Goal: Navigation & Orientation: Go to known website

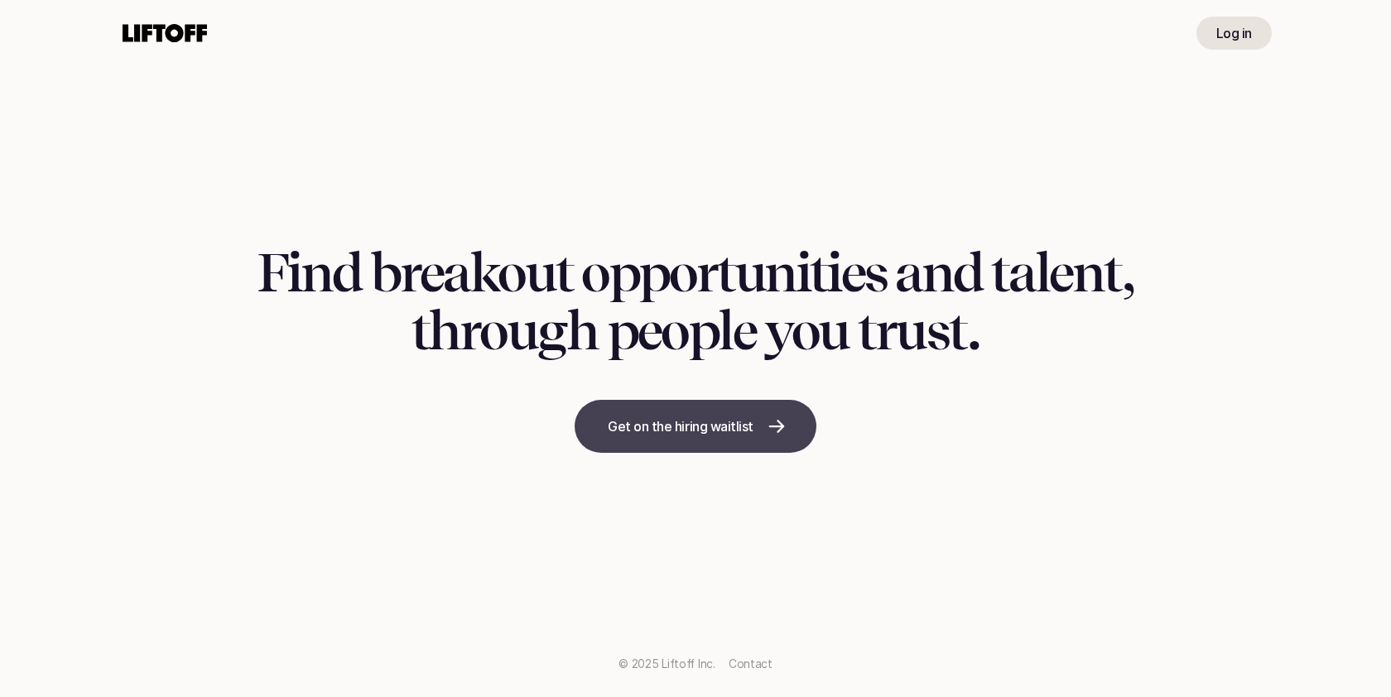
click at [767, 415] on link "Get on the hiring waitlist" at bounding box center [696, 426] width 242 height 53
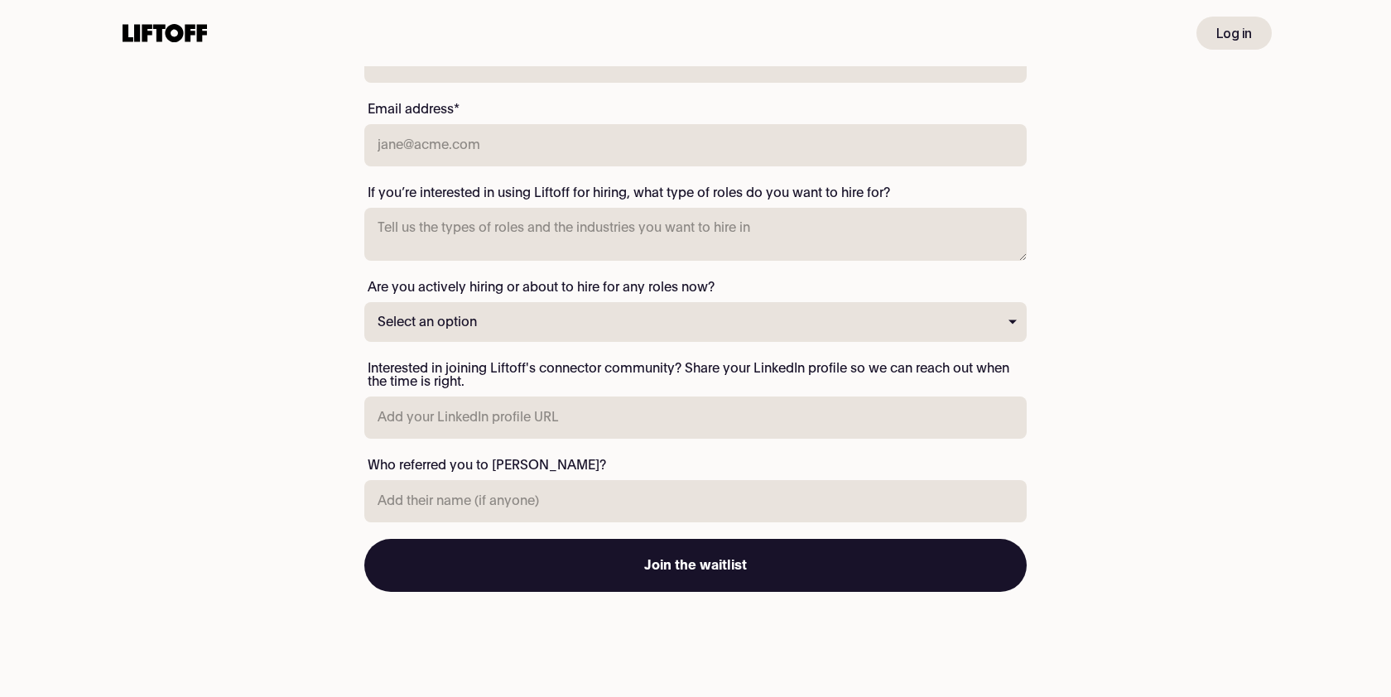
scroll to position [330, 0]
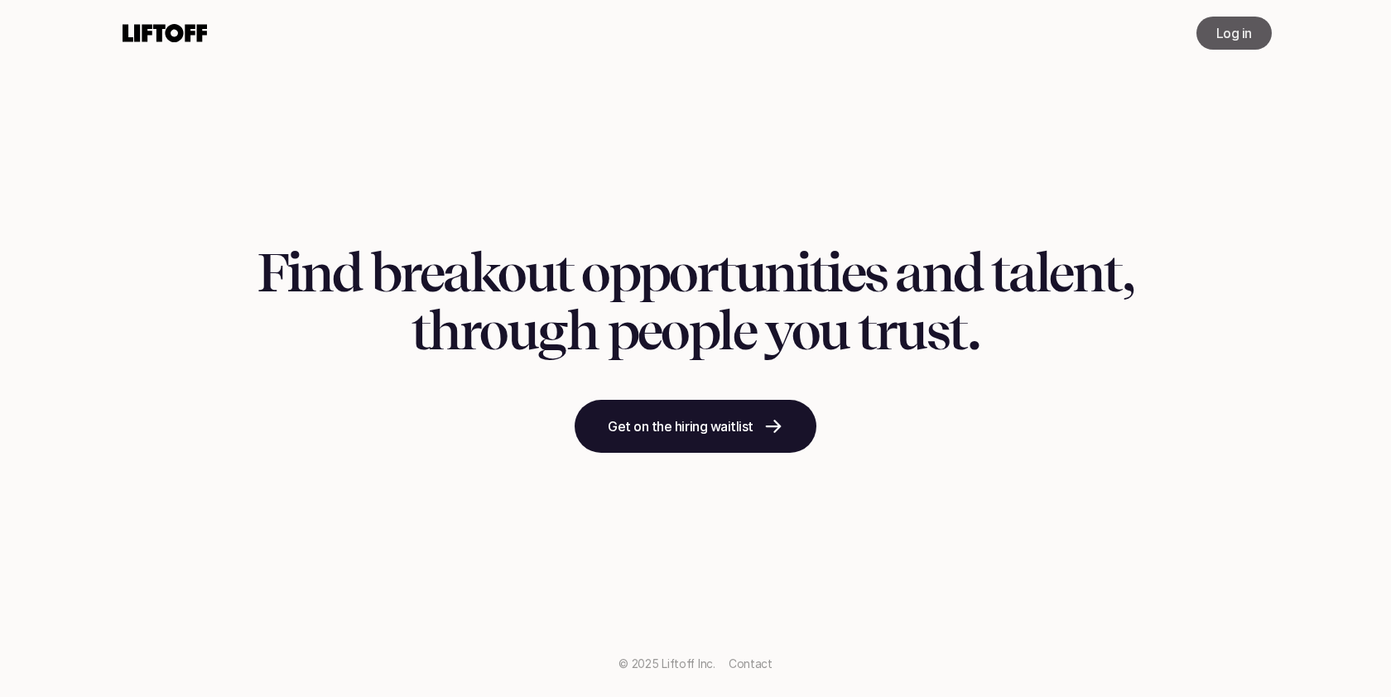
click at [1210, 33] on link "Log in" at bounding box center [1234, 33] width 75 height 33
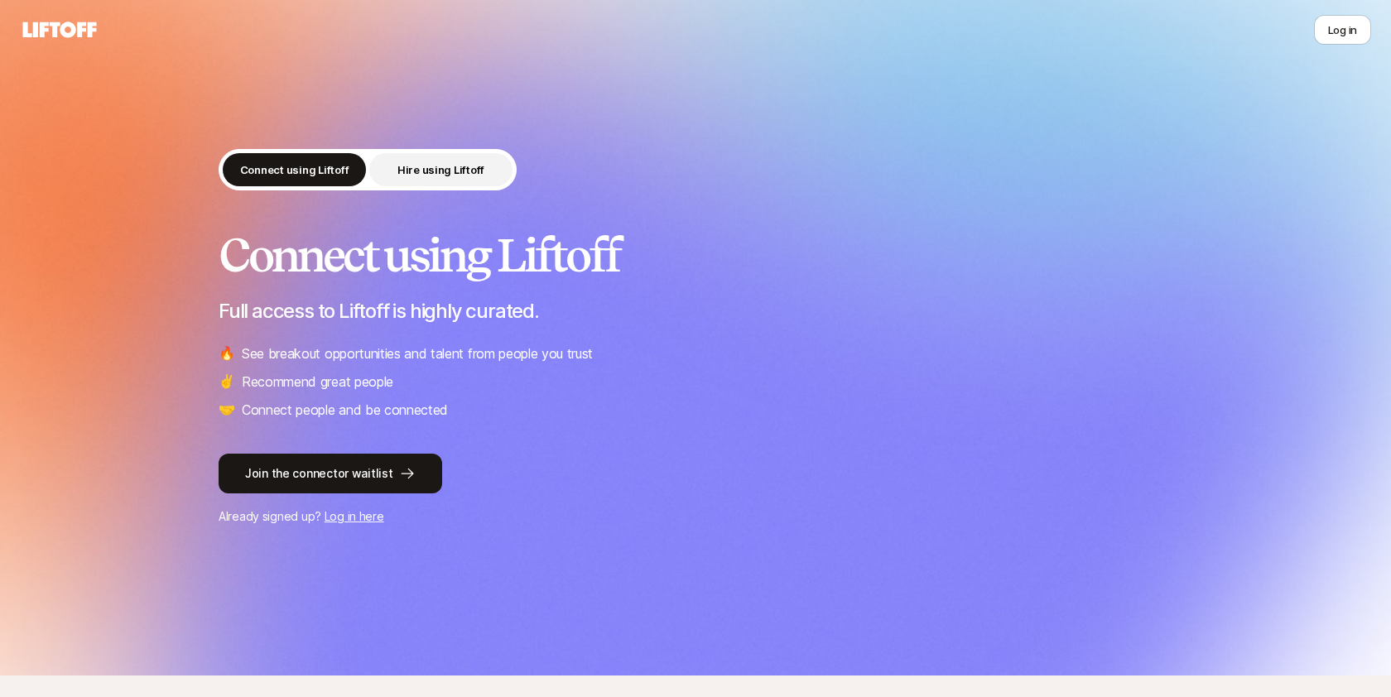
click at [440, 162] on p "Hire using Liftoff" at bounding box center [441, 170] width 87 height 17
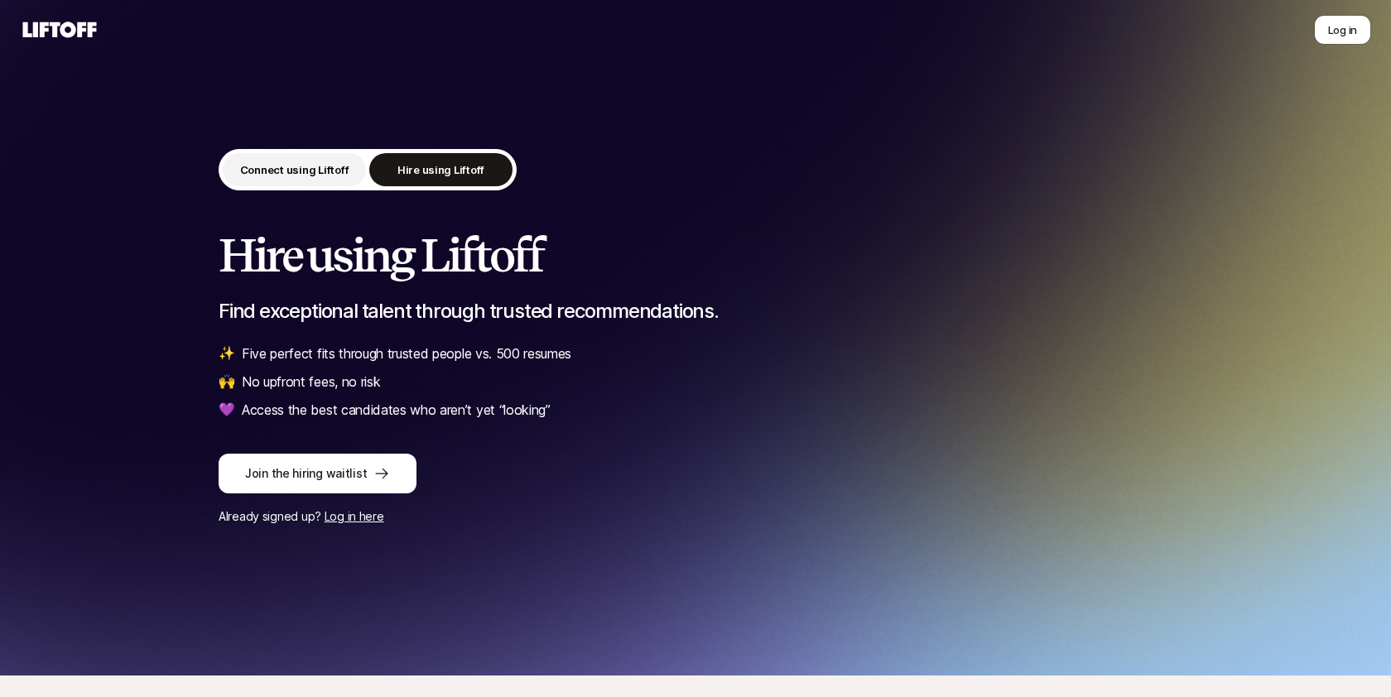
click at [296, 173] on p "Connect using Liftoff" at bounding box center [294, 170] width 109 height 17
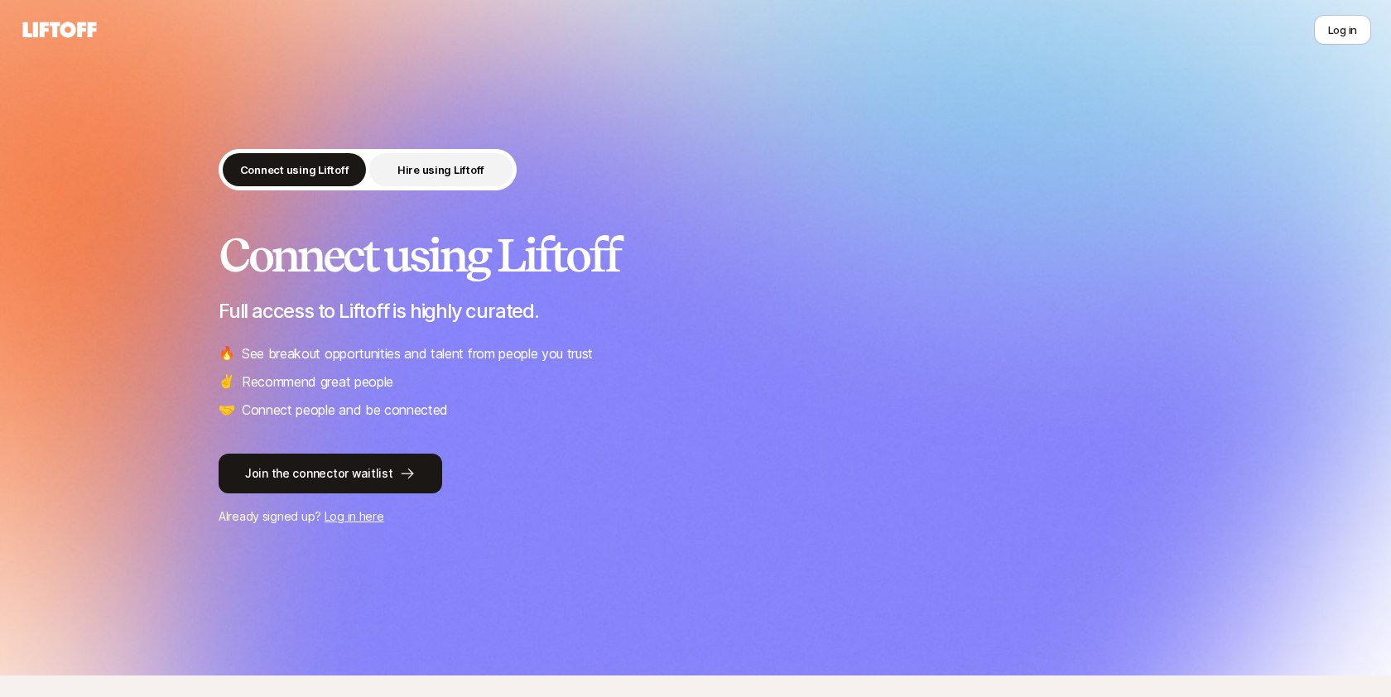
click at [440, 156] on button "Hire using Liftoff" at bounding box center [440, 169] width 143 height 33
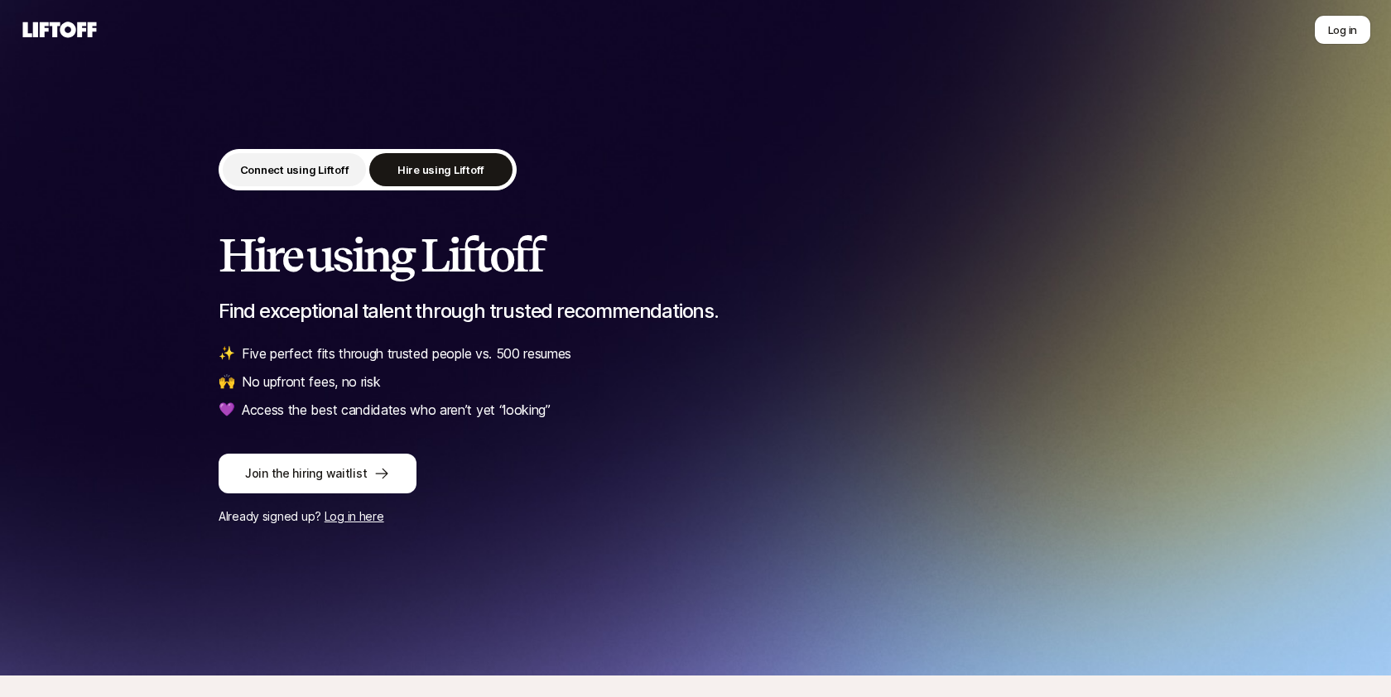
click at [309, 174] on p "Connect using Liftoff" at bounding box center [294, 170] width 109 height 17
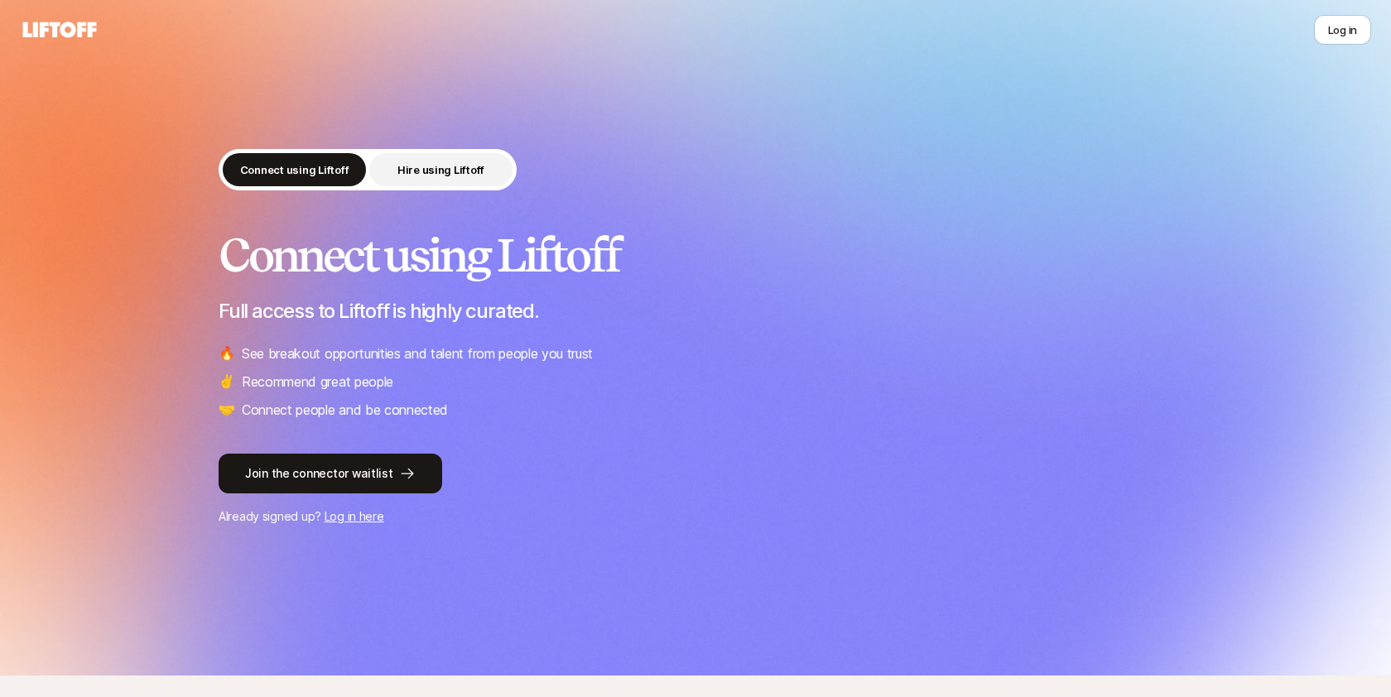
click at [420, 166] on p "Hire using Liftoff" at bounding box center [441, 170] width 87 height 17
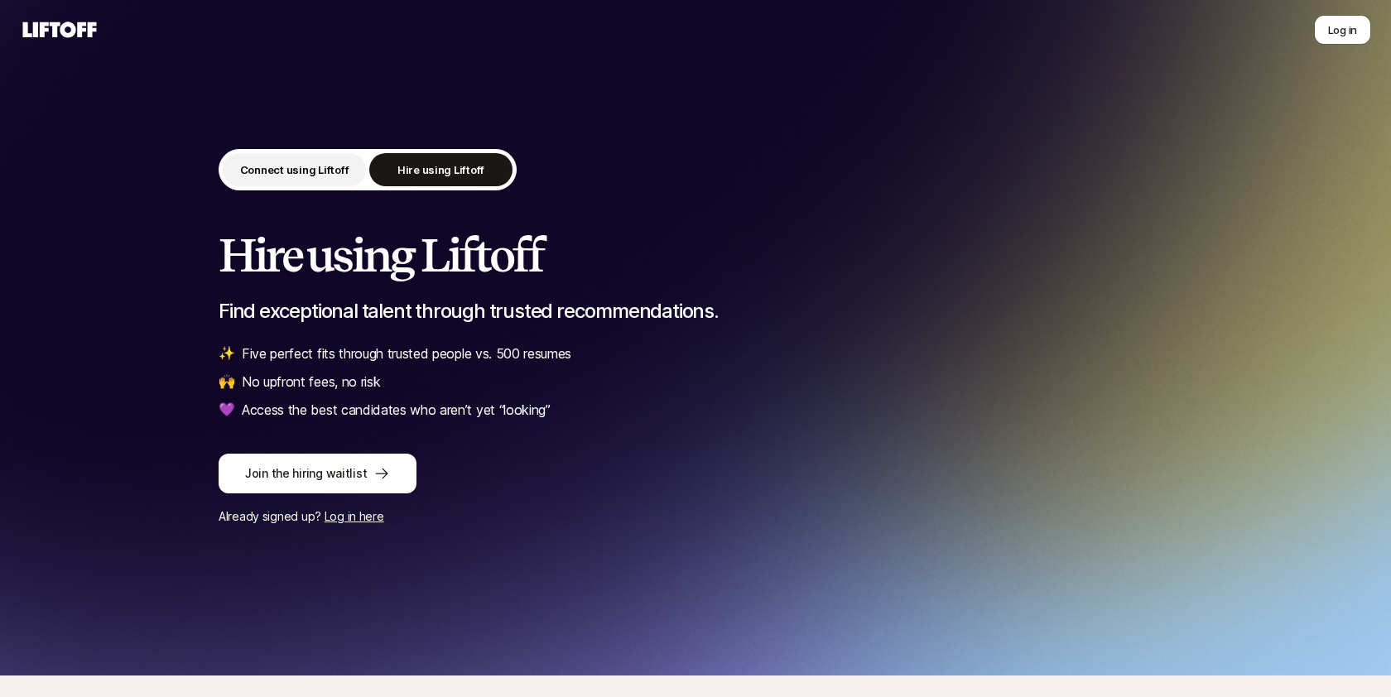
click at [275, 181] on button "Connect using Liftoff" at bounding box center [294, 169] width 143 height 33
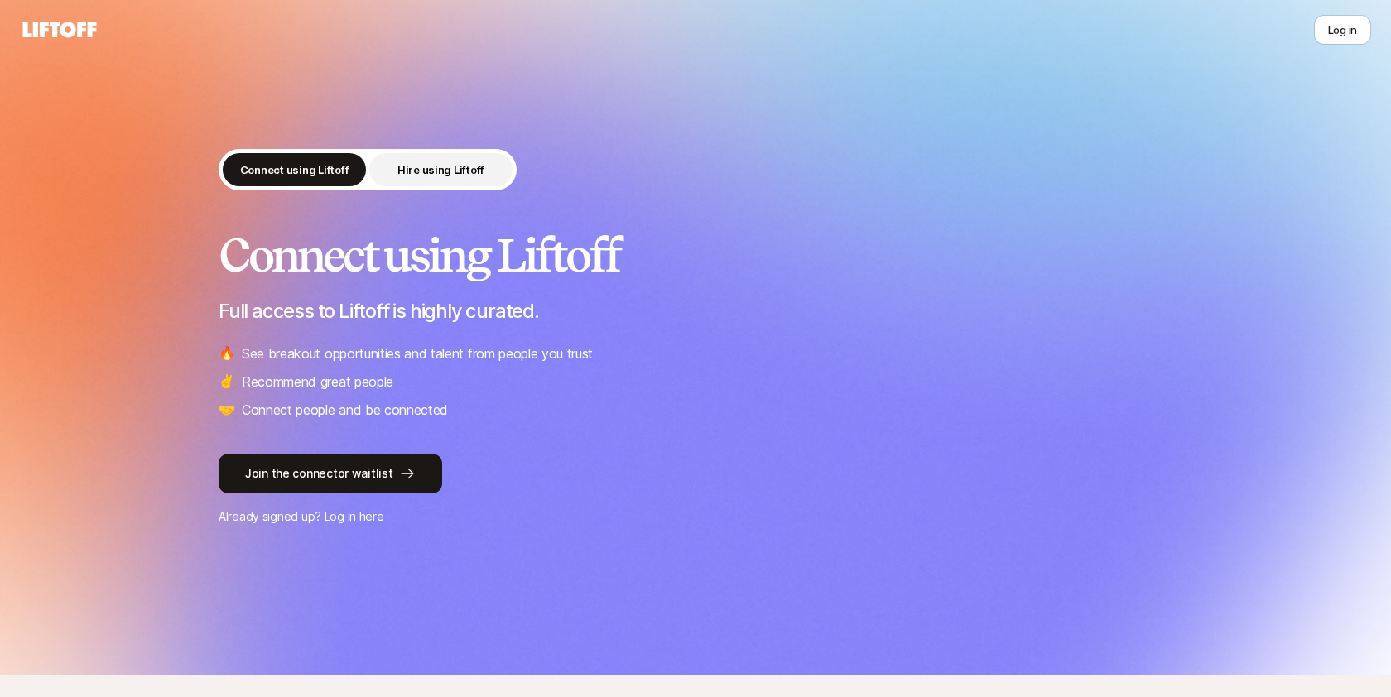
click at [426, 170] on p "Hire using Liftoff" at bounding box center [441, 170] width 87 height 17
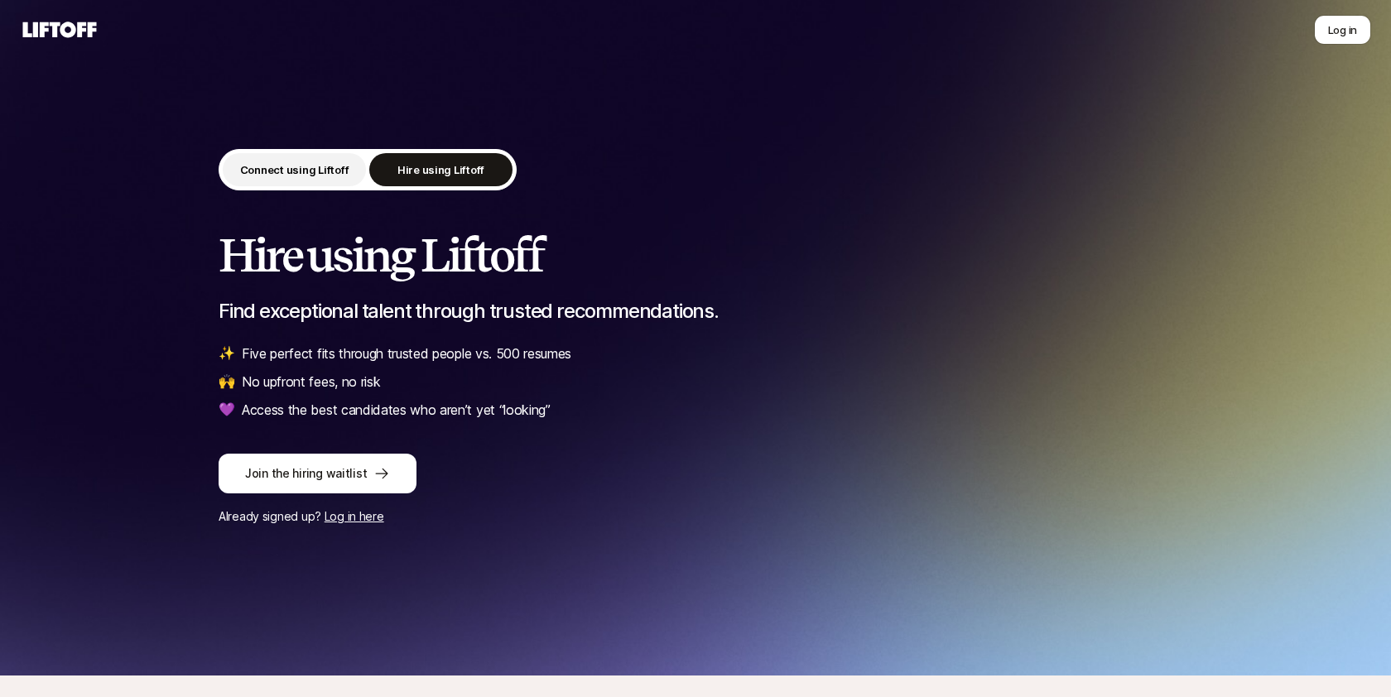
click at [328, 169] on p "Connect using Liftoff" at bounding box center [294, 170] width 109 height 17
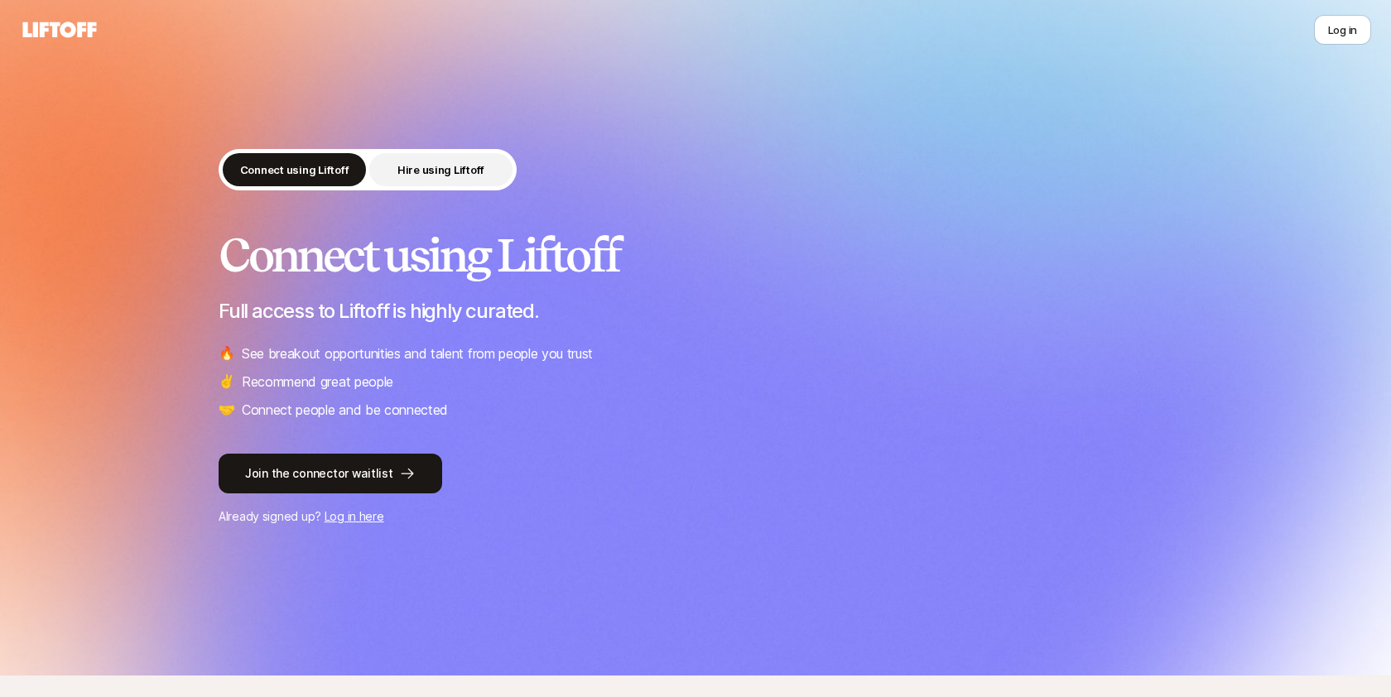
click at [435, 157] on button "Hire using Liftoff" at bounding box center [440, 169] width 143 height 33
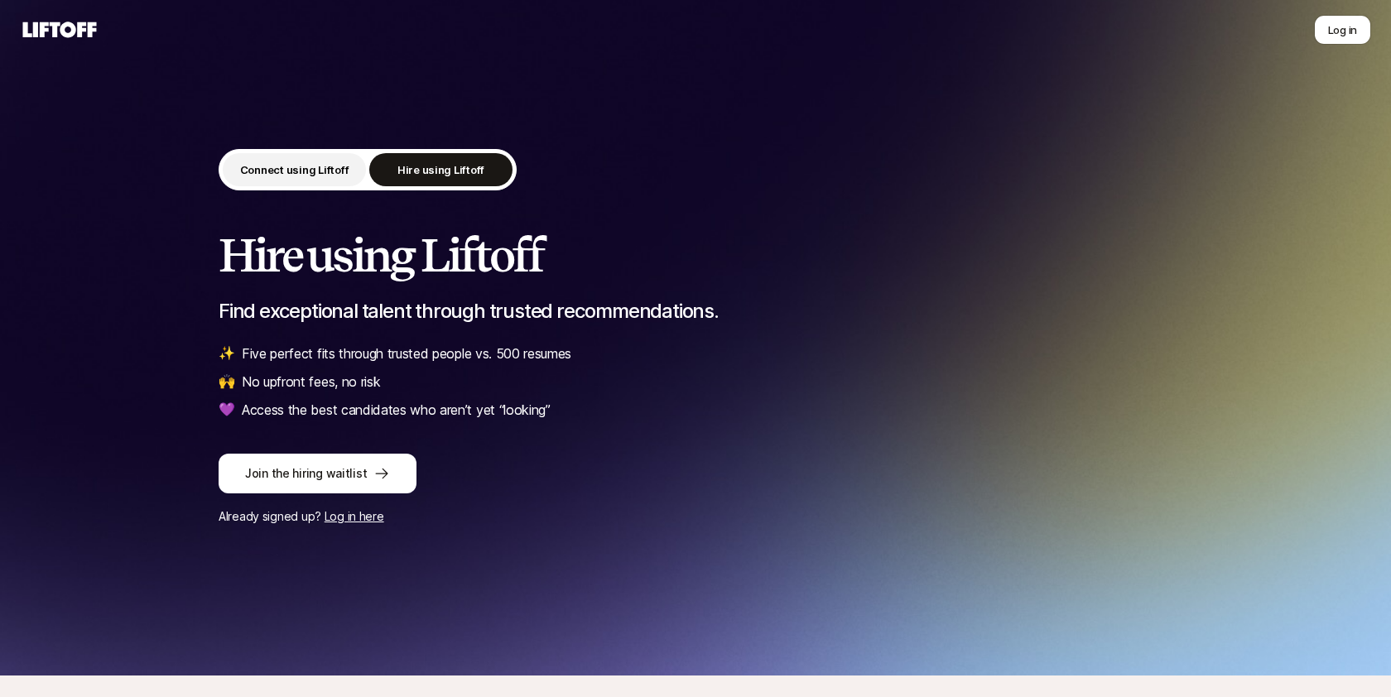
click at [285, 171] on p "Connect using Liftoff" at bounding box center [294, 170] width 109 height 17
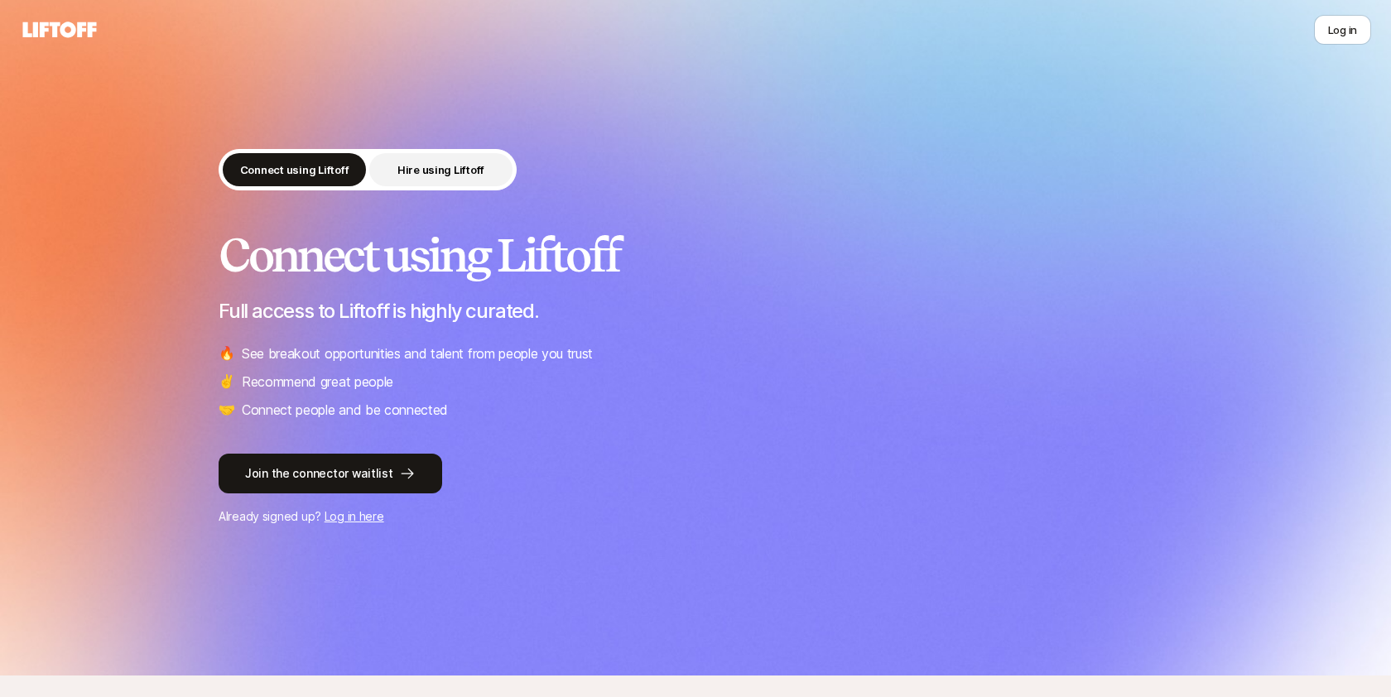
click at [399, 166] on p "Hire using Liftoff" at bounding box center [441, 170] width 87 height 17
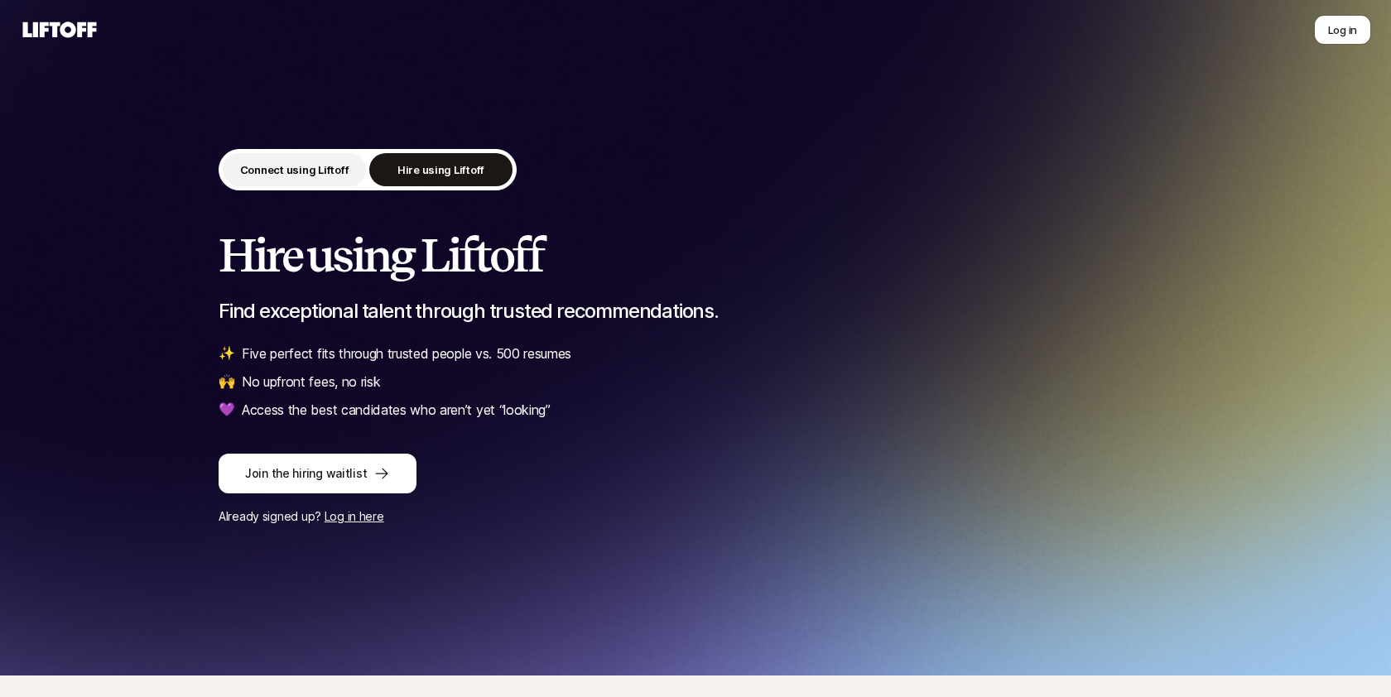
click at [299, 162] on p "Connect using Liftoff" at bounding box center [294, 170] width 109 height 17
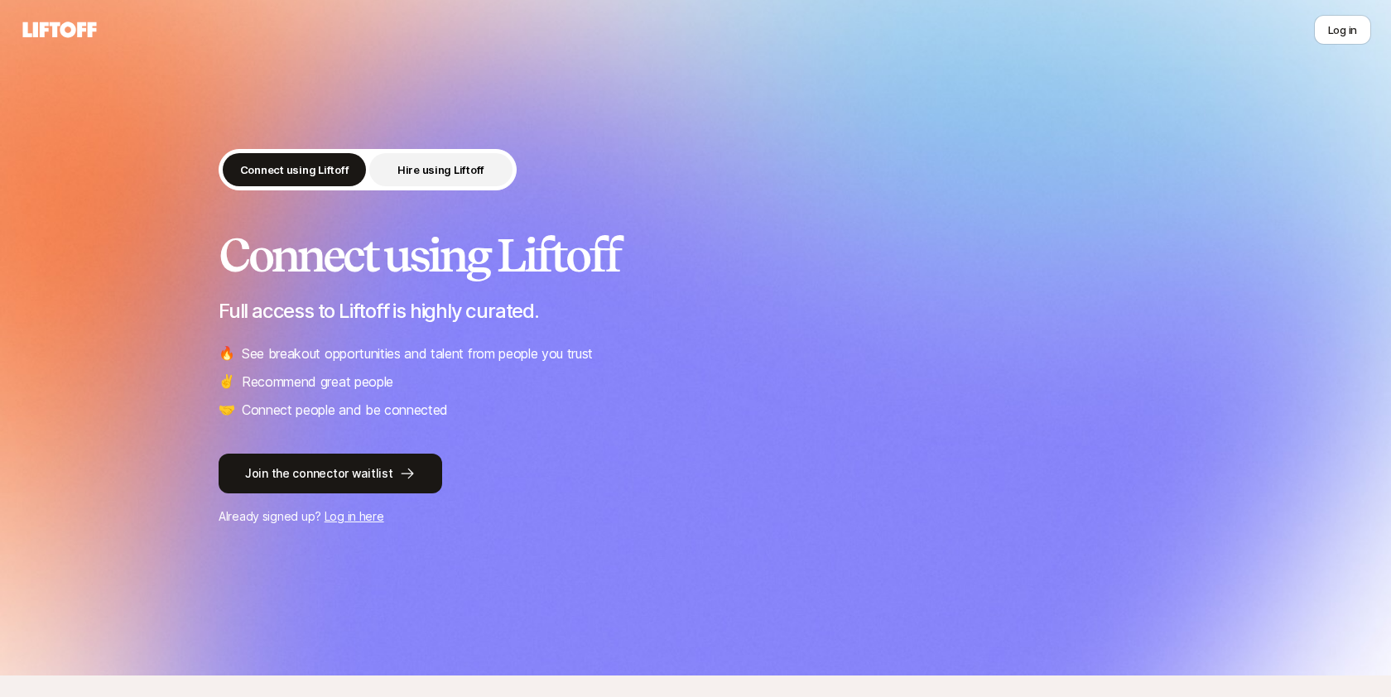
click at [456, 162] on p "Hire using Liftoff" at bounding box center [441, 170] width 87 height 17
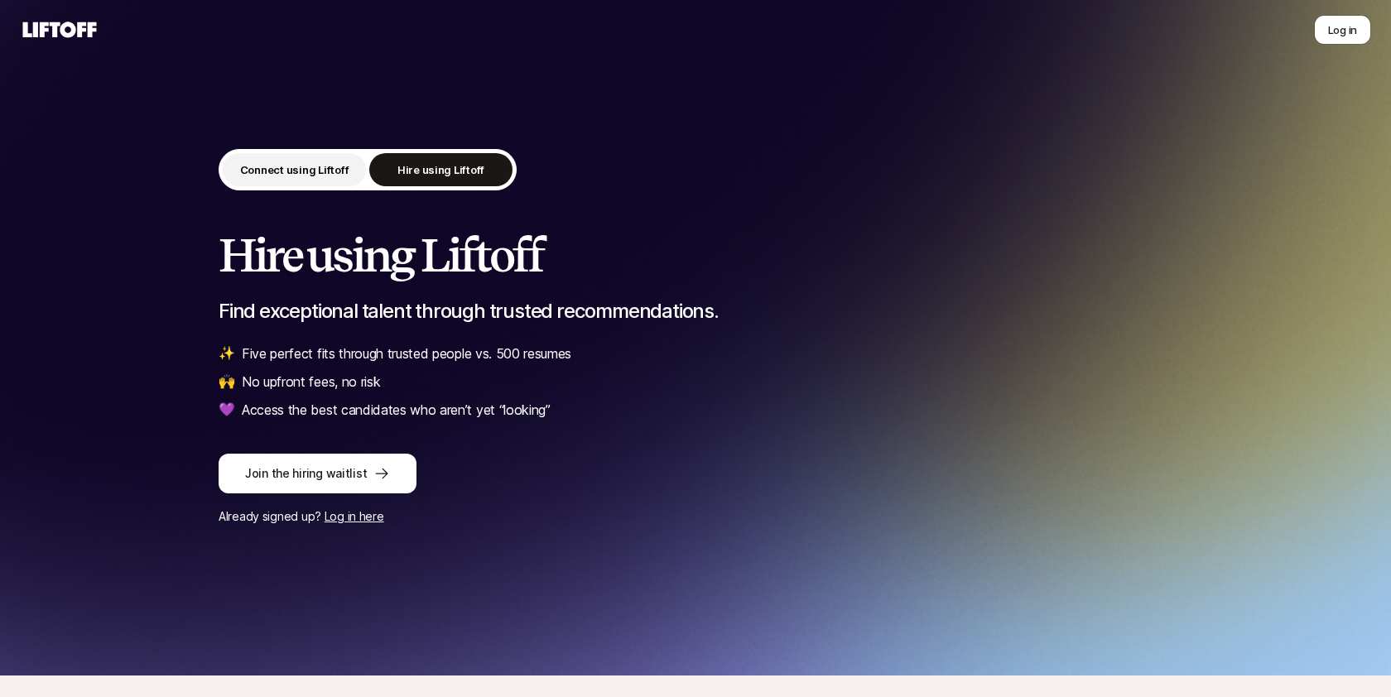
click at [324, 174] on p "Connect using Liftoff" at bounding box center [294, 170] width 109 height 17
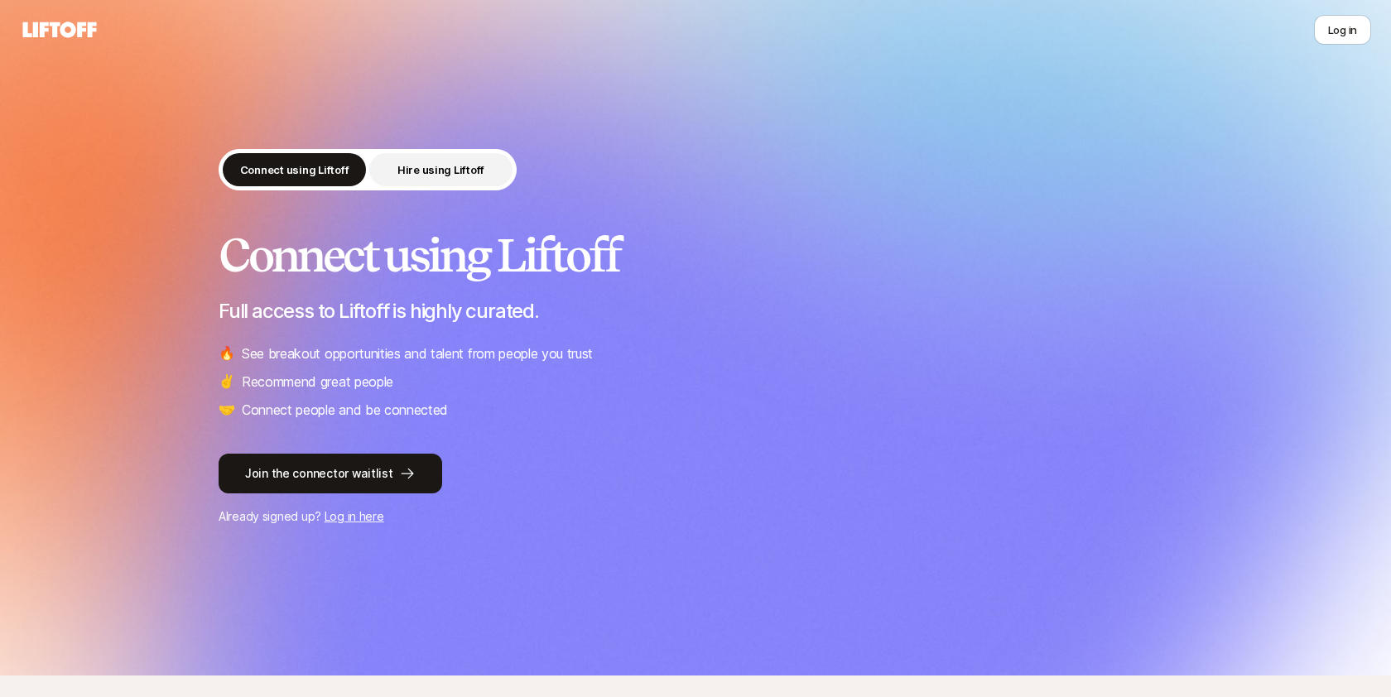
click at [427, 168] on p "Hire using Liftoff" at bounding box center [441, 170] width 87 height 17
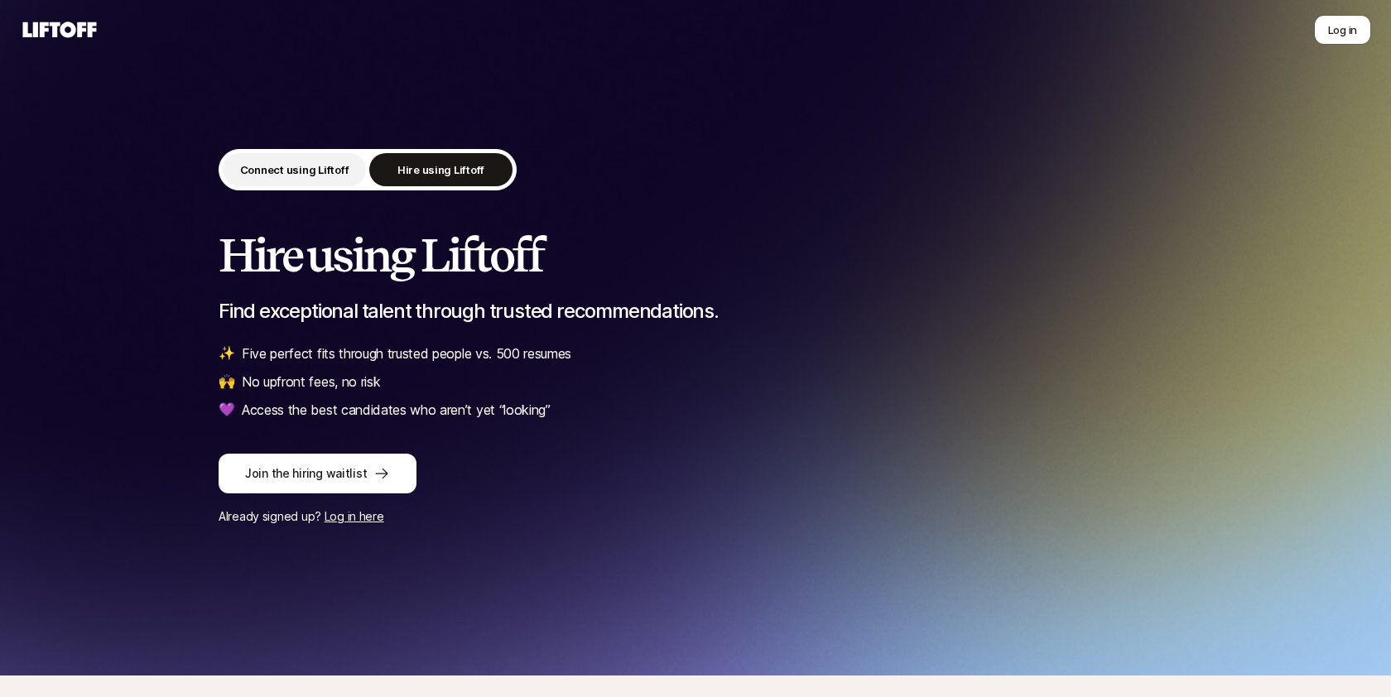
click at [319, 164] on p "Connect using Liftoff" at bounding box center [294, 170] width 109 height 17
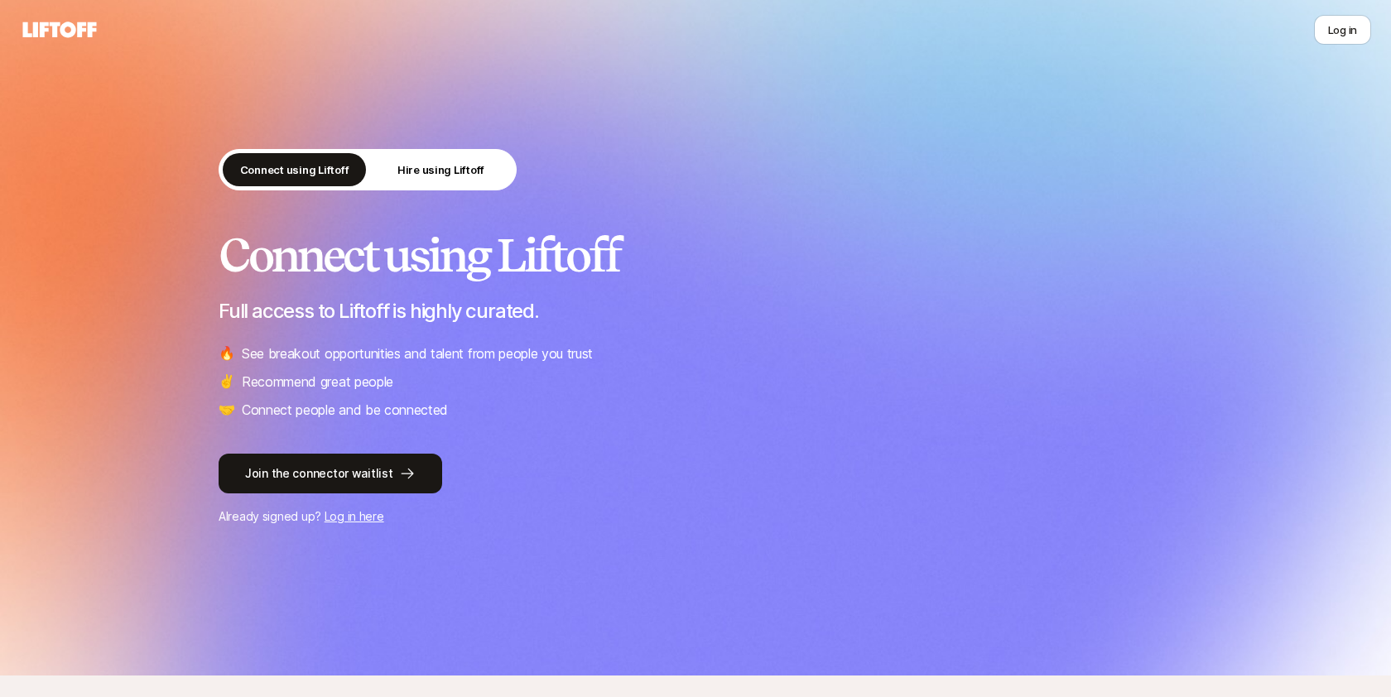
click at [336, 516] on link "Log in here" at bounding box center [355, 516] width 60 height 14
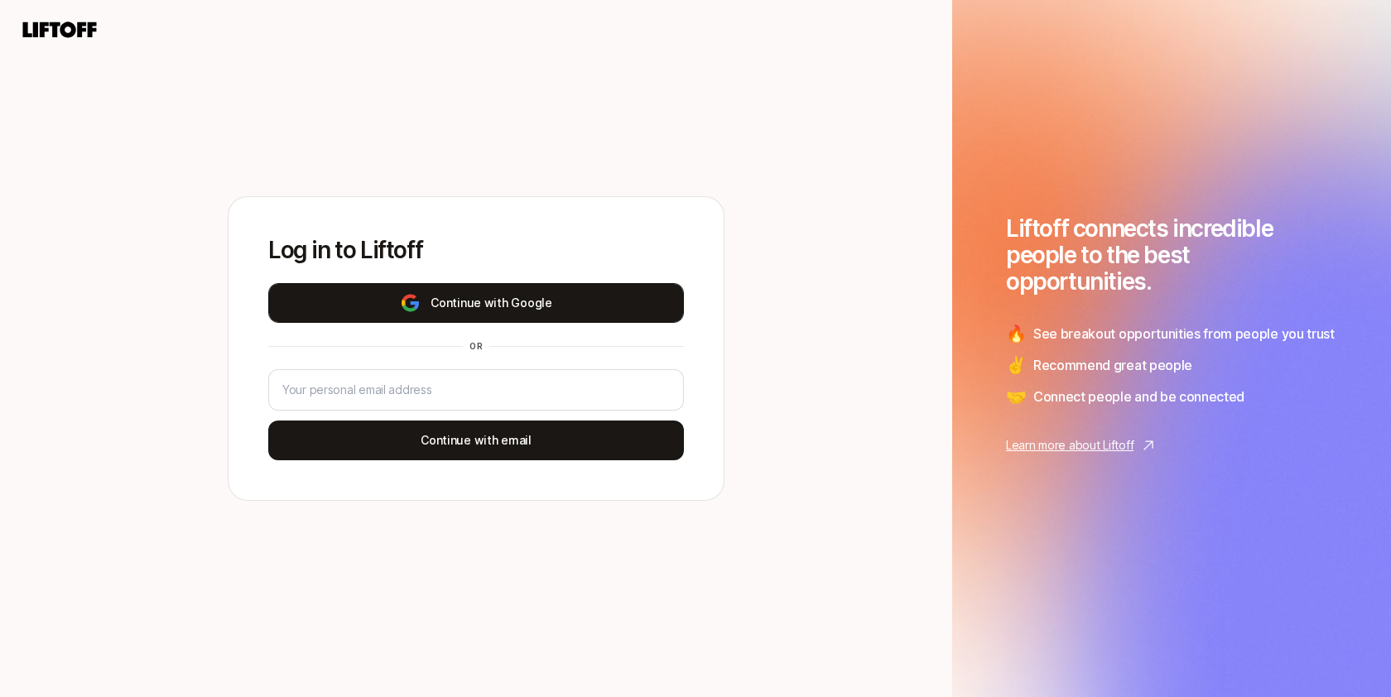
click at [615, 297] on button "Continue with Google" at bounding box center [476, 303] width 416 height 40
click at [430, 316] on button "Continue with Google" at bounding box center [476, 303] width 416 height 40
